Goal: Task Accomplishment & Management: Manage account settings

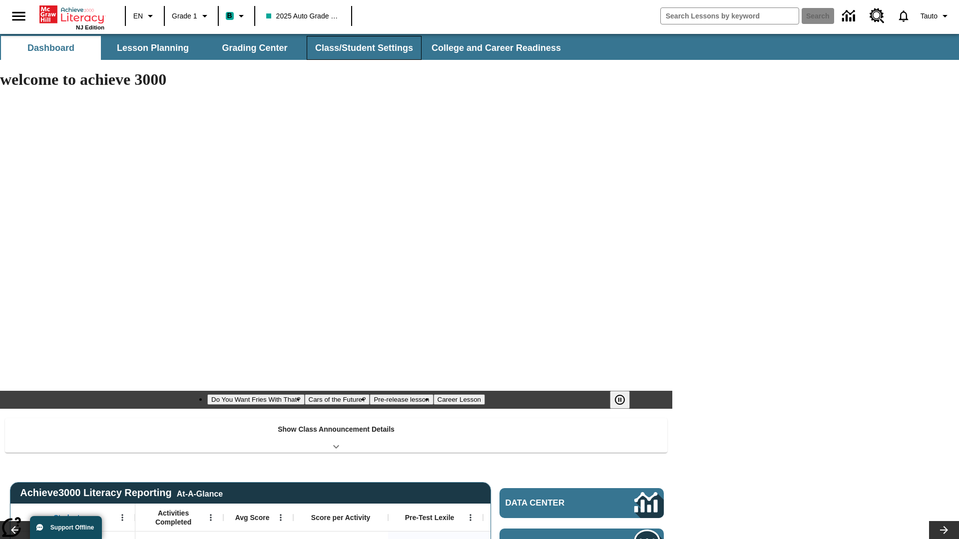
click at [362, 48] on button "Class/Student Settings" at bounding box center [364, 48] width 115 height 24
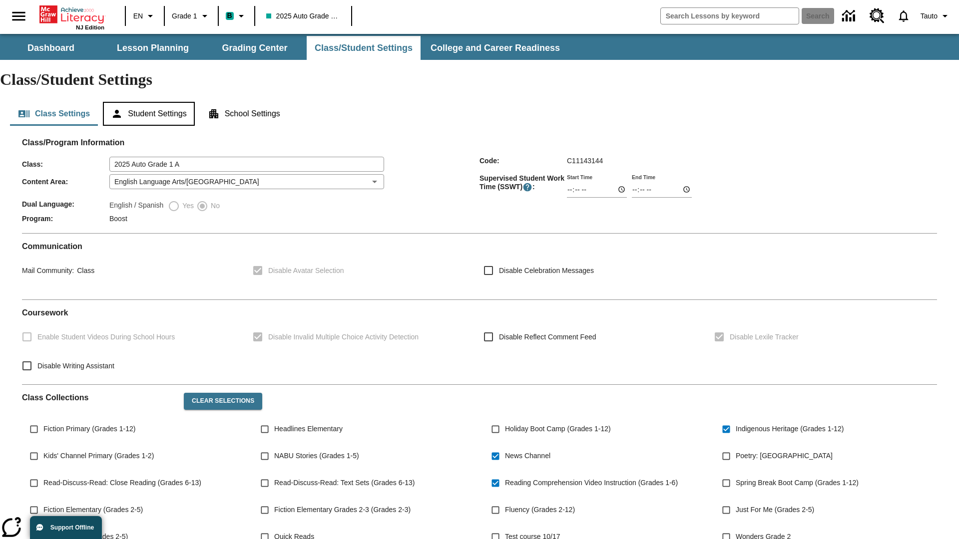
click at [150, 102] on button "Student Settings" at bounding box center [148, 114] width 91 height 24
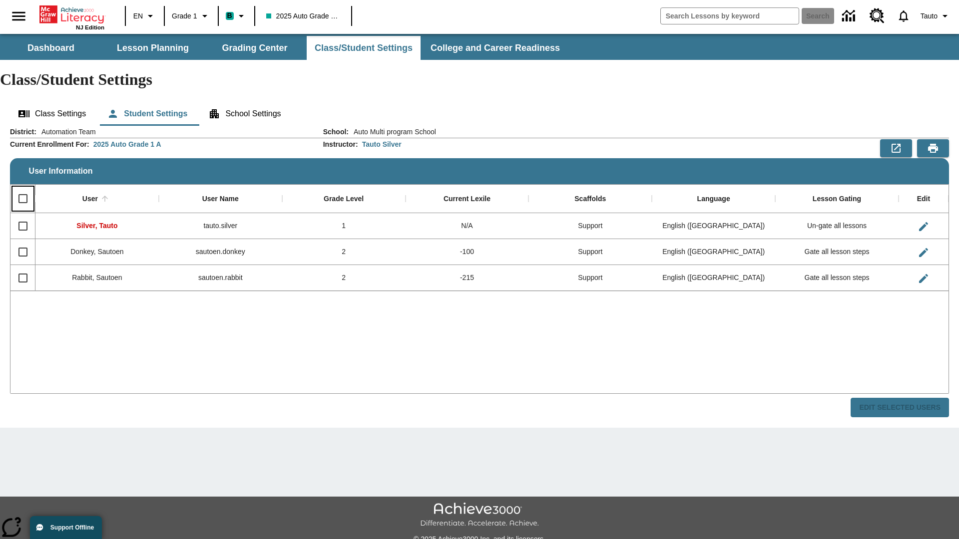
click at [22, 188] on input "Select all rows" at bounding box center [22, 198] width 21 height 21
checkbox input "true"
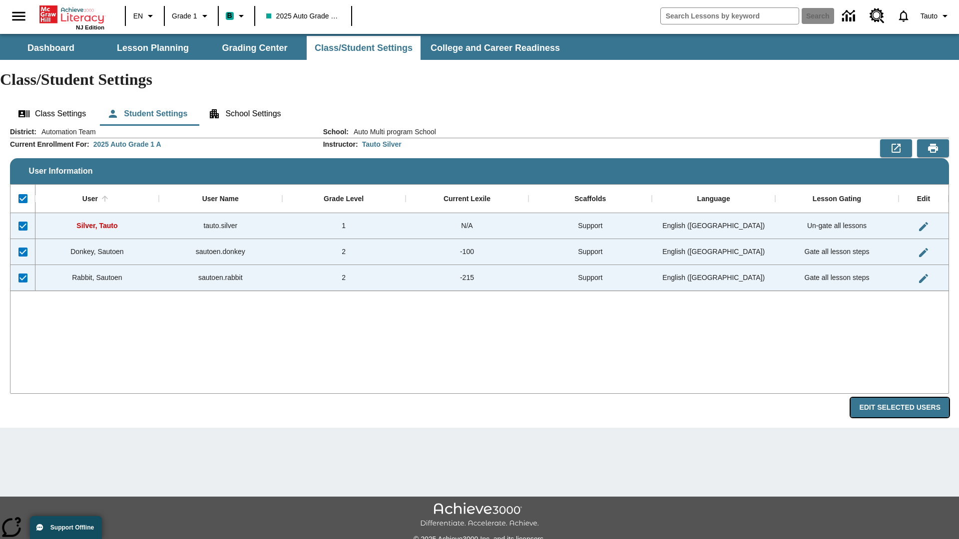
click at [903, 398] on button "Edit Selected Users" at bounding box center [899, 407] width 98 height 19
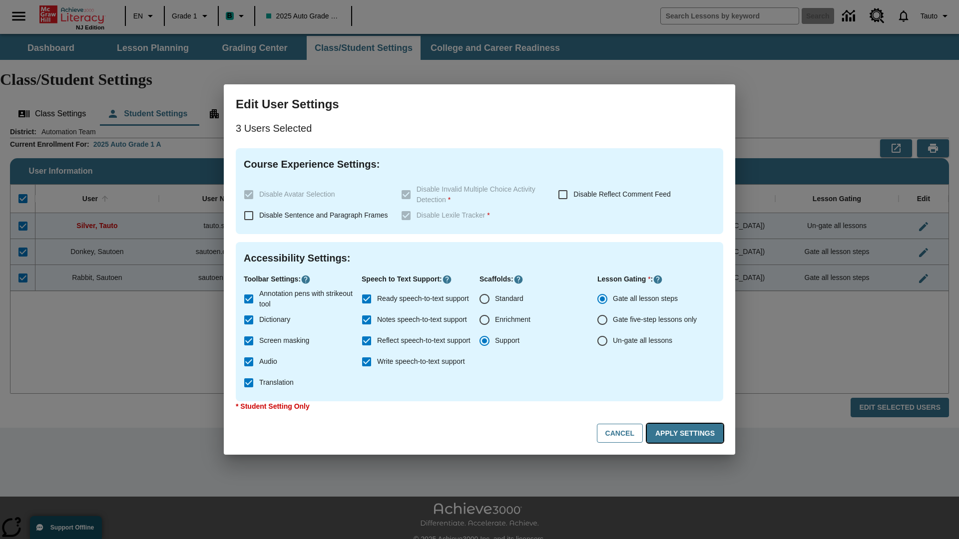
click at [687, 433] on button "Apply Settings" at bounding box center [685, 433] width 76 height 19
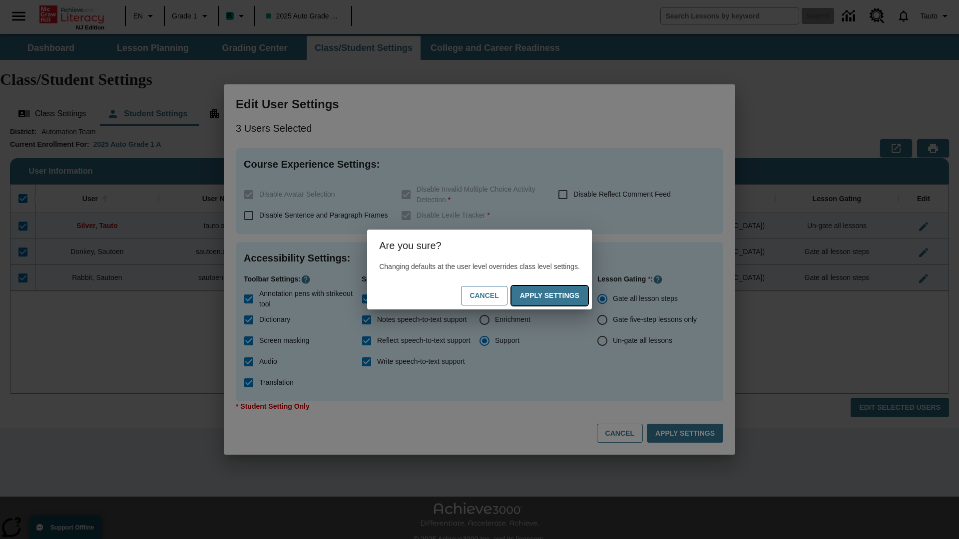
click at [559, 296] on button "Apply Settings" at bounding box center [549, 295] width 76 height 19
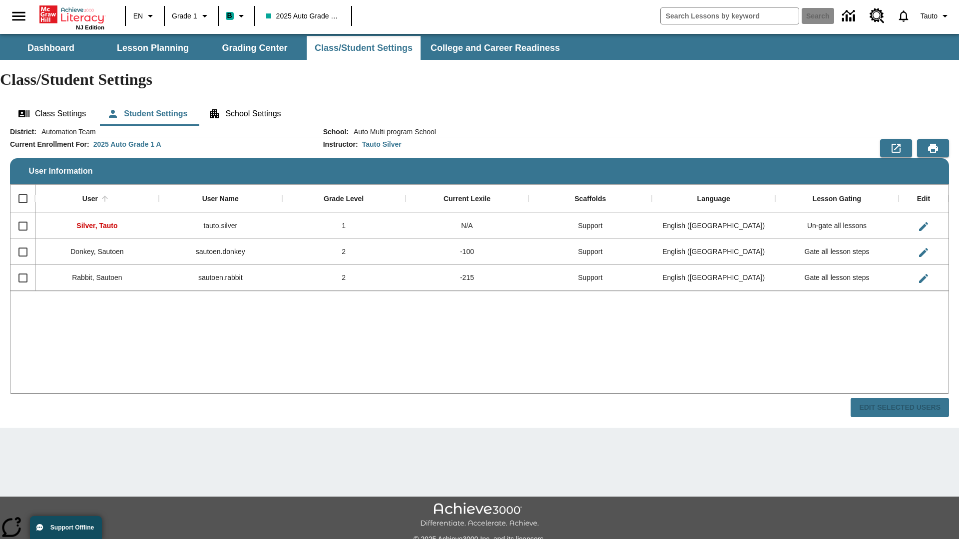
checkbox input "false"
click at [934, 16] on span "Tauto" at bounding box center [928, 16] width 17 height 10
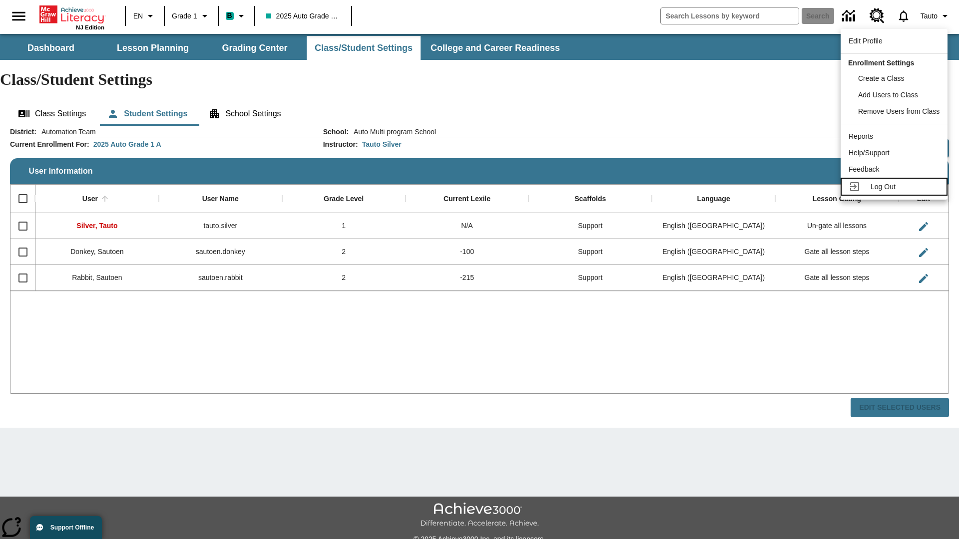
click at [895, 187] on span "Log Out" at bounding box center [882, 187] width 25 height 8
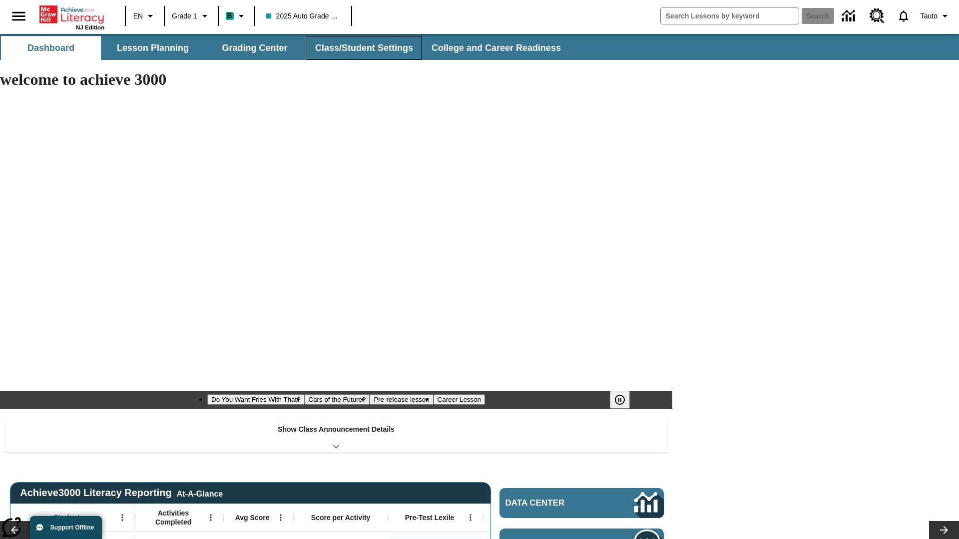
click at [362, 48] on button "Class/Student Settings" at bounding box center [364, 48] width 115 height 24
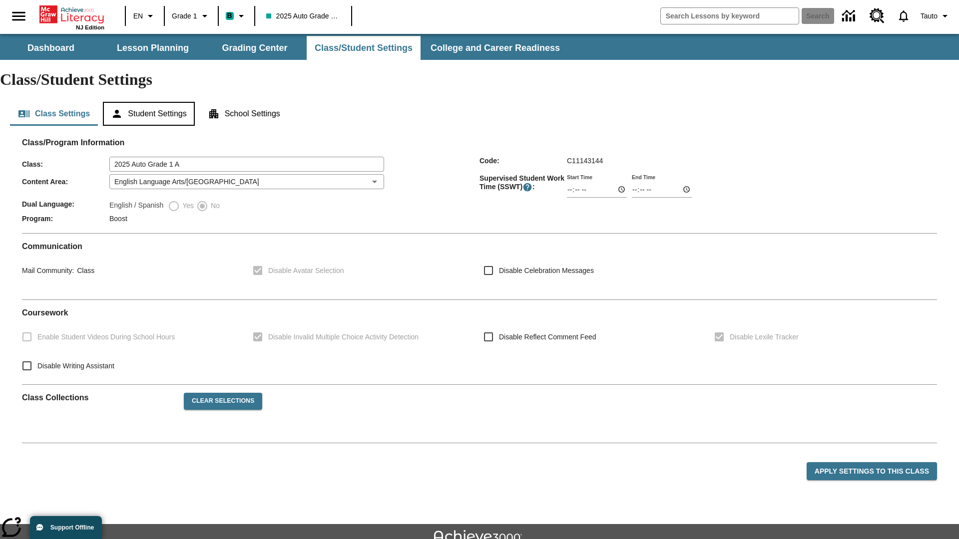
click at [150, 102] on button "Student Settings" at bounding box center [148, 114] width 91 height 24
